Goal: Task Accomplishment & Management: Complete application form

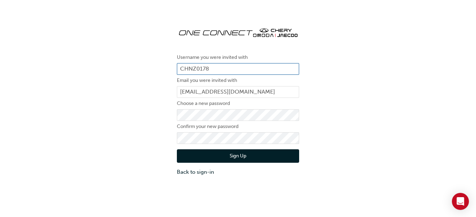
click at [216, 69] on input "CHNZ0178" at bounding box center [238, 69] width 122 height 12
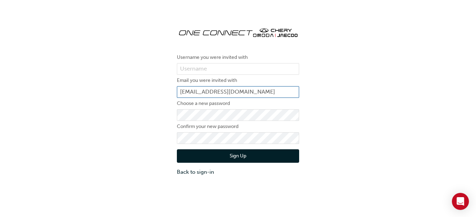
click at [250, 91] on input "[EMAIL_ADDRESS][DOMAIN_NAME]" at bounding box center [238, 92] width 122 height 12
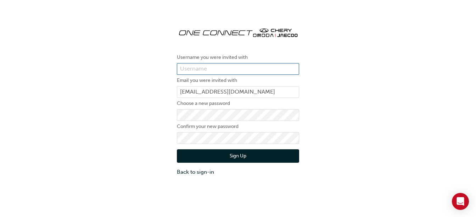
click at [202, 66] on input "text" at bounding box center [238, 69] width 122 height 12
type input "o"
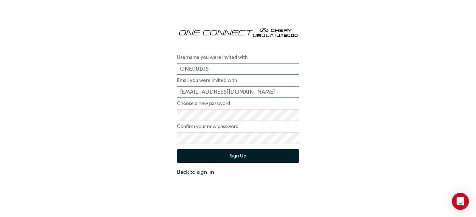
type input "ONE00105"
click at [249, 92] on input "[EMAIL_ADDRESS][DOMAIN_NAME]" at bounding box center [238, 92] width 122 height 12
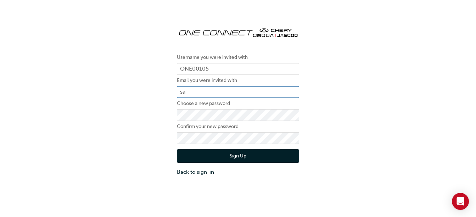
type input "s"
type input "[EMAIL_ADDRESS][DOMAIN_NAME]"
click at [254, 151] on button "Sign Up" at bounding box center [238, 155] width 122 height 13
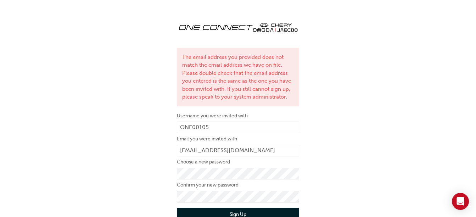
scroll to position [28, 0]
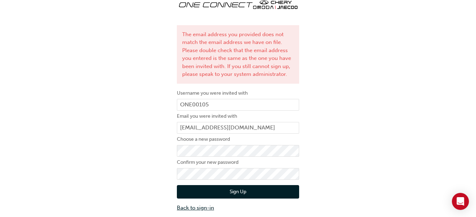
click at [201, 209] on link "Back to sign-in" at bounding box center [238, 208] width 122 height 8
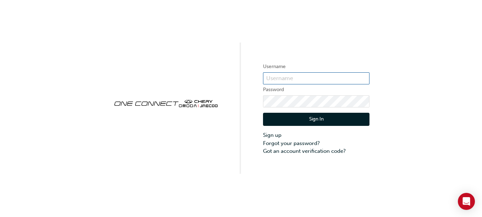
click at [286, 79] on input "text" at bounding box center [316, 78] width 106 height 12
click at [315, 79] on input "ONE" at bounding box center [316, 78] width 106 height 12
type input "ONE00105"
click at [293, 144] on link "Forgot your password?" at bounding box center [316, 143] width 106 height 8
